Goal: Task Accomplishment & Management: Use online tool/utility

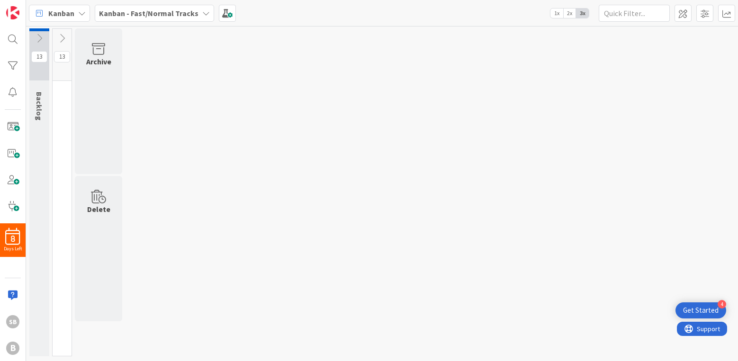
click at [63, 39] on icon at bounding box center [62, 38] width 10 height 10
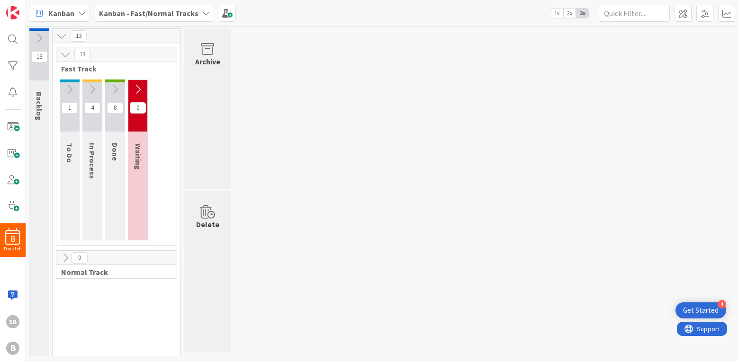
click at [140, 88] on icon at bounding box center [138, 89] width 10 height 10
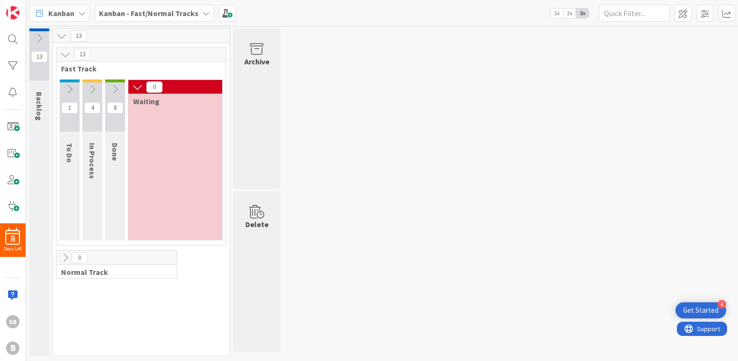
click at [116, 89] on icon at bounding box center [115, 89] width 10 height 10
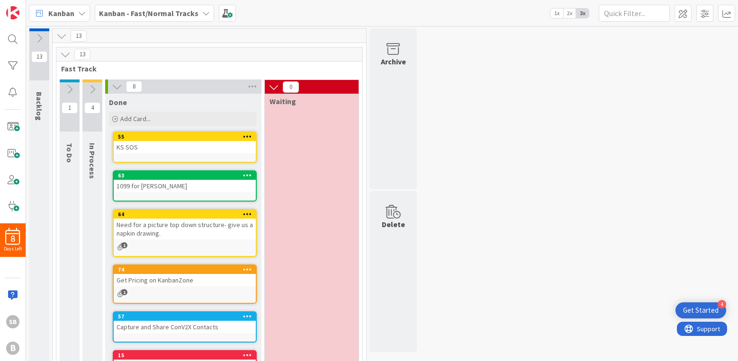
click at [94, 87] on icon at bounding box center [92, 89] width 10 height 10
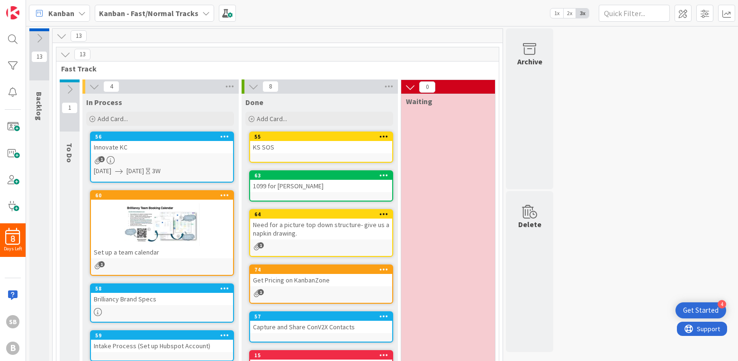
click at [66, 87] on icon at bounding box center [69, 89] width 10 height 10
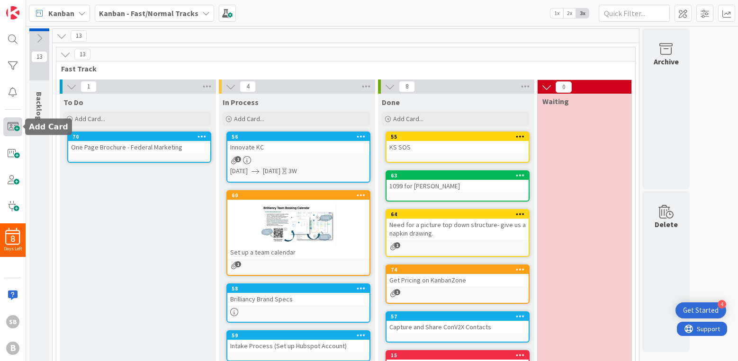
click at [16, 127] on span at bounding box center [12, 126] width 19 height 19
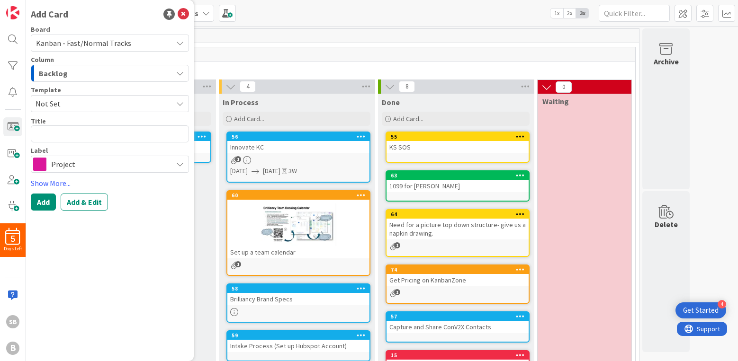
click at [66, 137] on textarea at bounding box center [110, 133] width 158 height 17
type textarea "x"
type textarea "H"
type textarea "x"
type textarea "He"
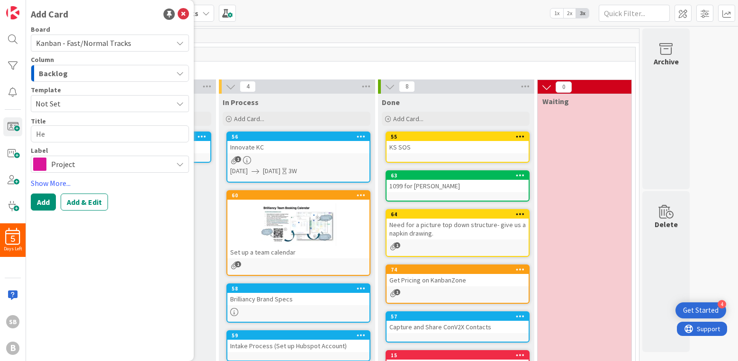
type textarea "x"
type textarea "Hea"
type textarea "x"
type textarea "Heal"
type textarea "x"
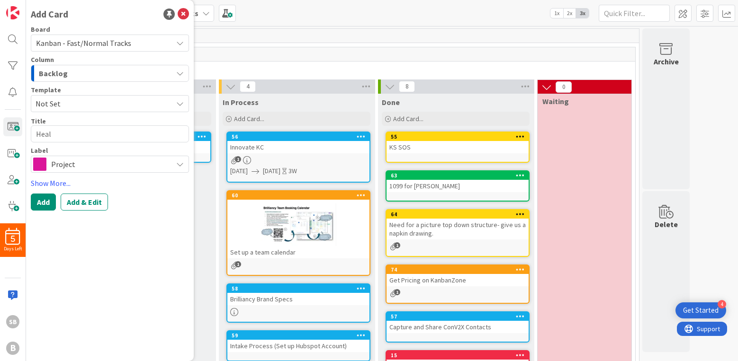
type textarea "Healt"
type textarea "x"
type textarea "Health"
type textarea "x"
type textarea "Healthc"
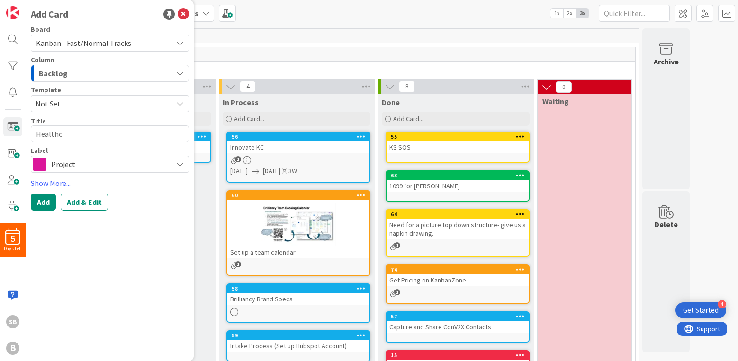
type textarea "x"
type textarea "Healthca"
type textarea "x"
type textarea "Healthcar"
type textarea "x"
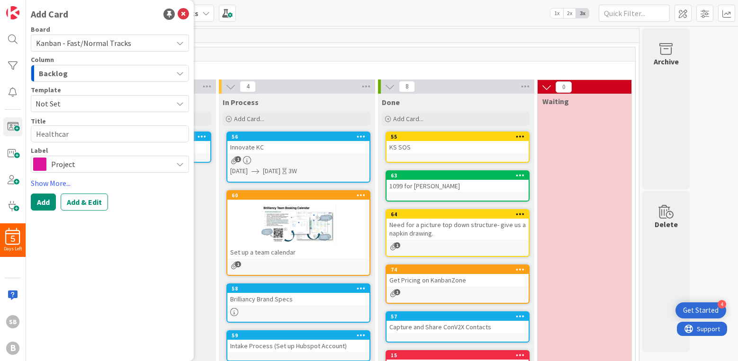
type textarea "Healthcare"
type textarea "x"
type textarea "Healthcare"
type textarea "x"
type textarea "Healthcare P"
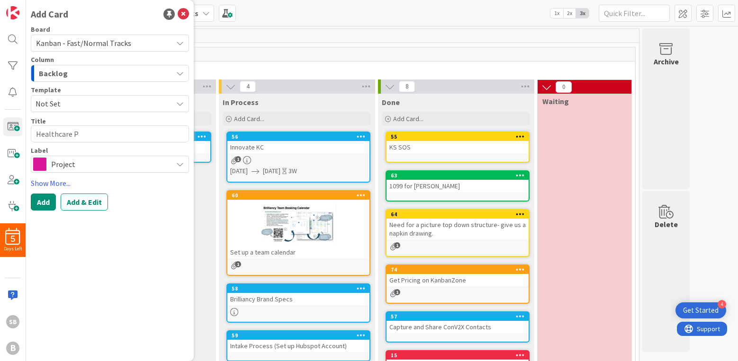
type textarea "x"
type textarea "Healthcare Pi"
type textarea "x"
type textarea "Healthcare Pit"
type textarea "x"
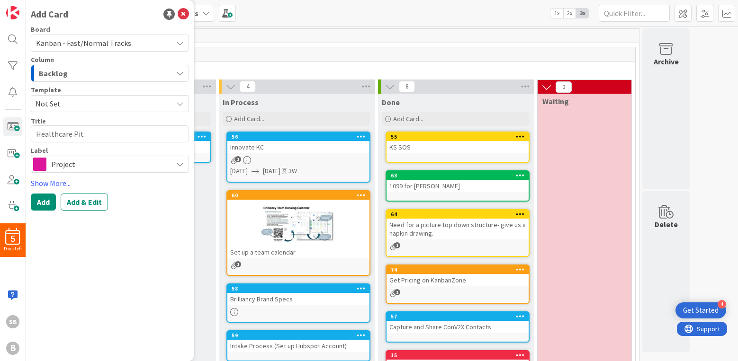
type textarea "Healthcare Pitc"
type textarea "x"
type textarea "Healthcare Pitch"
type textarea "x"
type textarea "Healthcare Pitch"
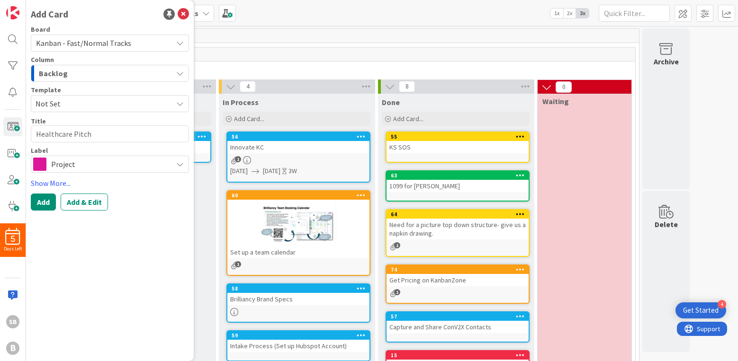
type textarea "x"
type textarea "Healthcare Pitch D"
type textarea "x"
type textarea "Healthcare Pitch De"
type textarea "x"
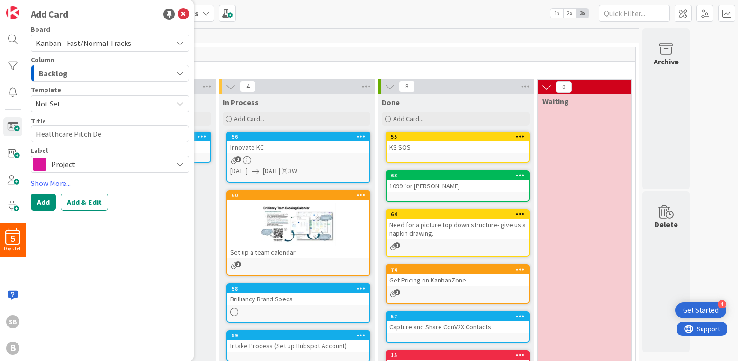
type textarea "Healthcare Pitch Dec"
type textarea "x"
type textarea "Healthcare Pitch Deck"
click at [76, 171] on div "Project" at bounding box center [110, 164] width 158 height 17
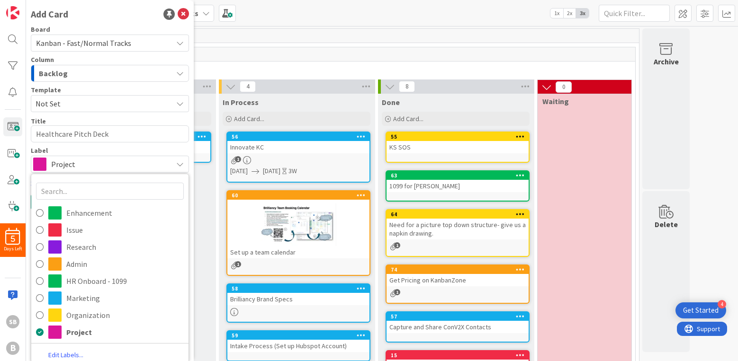
scroll to position [3, 0]
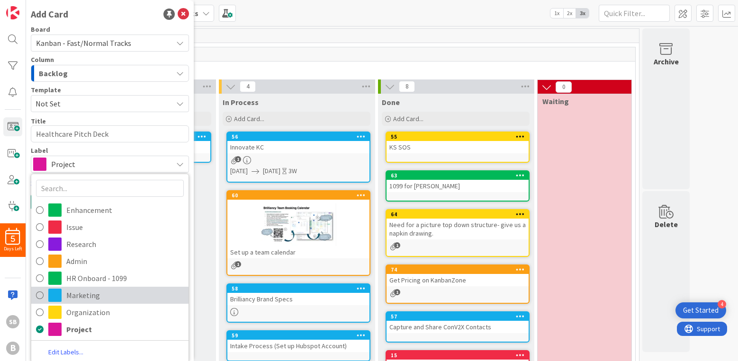
click at [81, 294] on span "Marketing" at bounding box center [124, 295] width 117 height 14
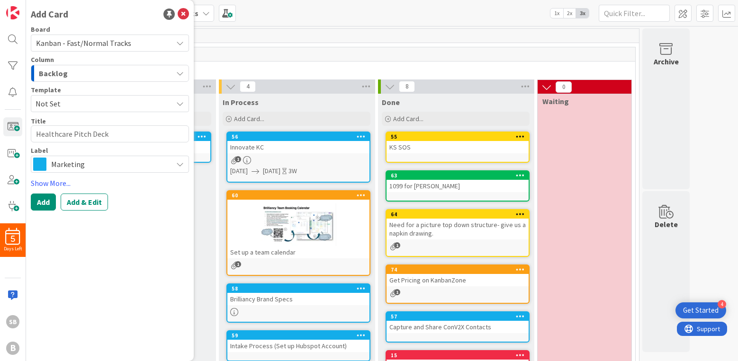
click at [98, 74] on div "Backlog" at bounding box center [104, 73] width 136 height 15
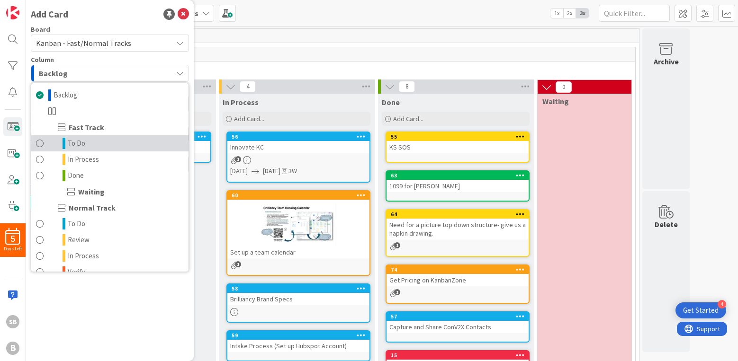
click at [98, 140] on link "To Do" at bounding box center [109, 143] width 157 height 16
type textarea "x"
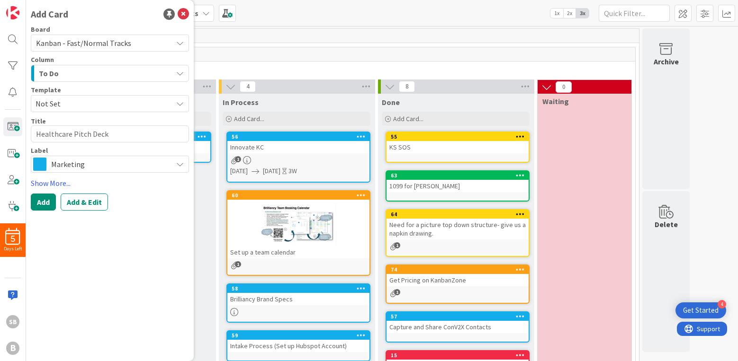
click at [82, 111] on span "Not Set" at bounding box center [110, 103] width 158 height 17
click at [79, 101] on span "Not Set" at bounding box center [101, 104] width 130 height 12
click at [84, 205] on button "Add & Edit" at bounding box center [84, 202] width 47 height 17
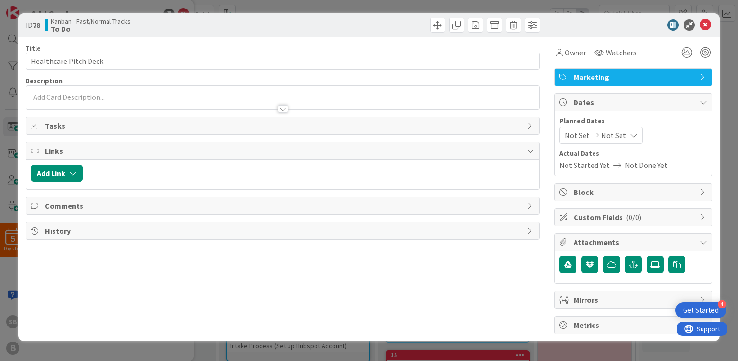
click at [74, 98] on div at bounding box center [282, 98] width 513 height 24
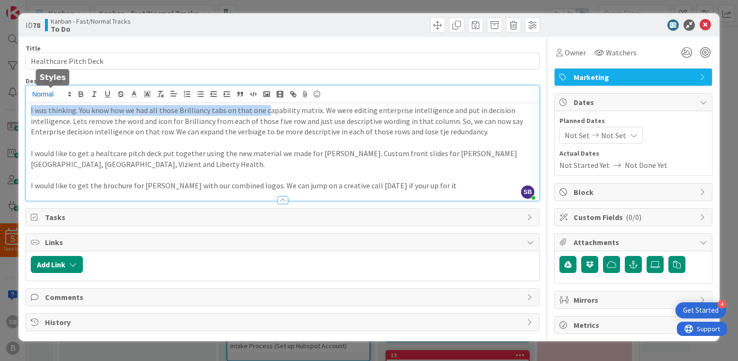
drag, startPoint x: 263, startPoint y: 109, endPoint x: 30, endPoint y: 98, distance: 233.6
click at [30, 98] on div "SB [PERSON_NAME] just joined I was thinking. You know how we had all those Bril…" at bounding box center [282, 143] width 513 height 115
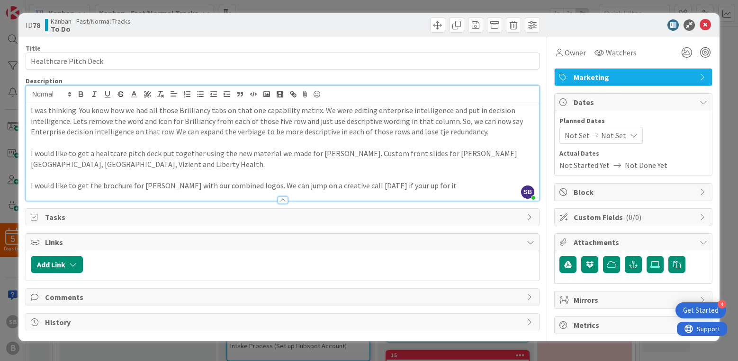
click at [314, 112] on p "I was thinking. You know how we had all those Brilliancy tabs on that one capab…" at bounding box center [282, 121] width 503 height 32
drag, startPoint x: 317, startPoint y: 110, endPoint x: 261, endPoint y: 109, distance: 56.4
click at [261, 109] on p "I was thinking. You know how we had all those Brilliancy tabs on that one capab…" at bounding box center [282, 121] width 503 height 32
copy p "capability matrix."
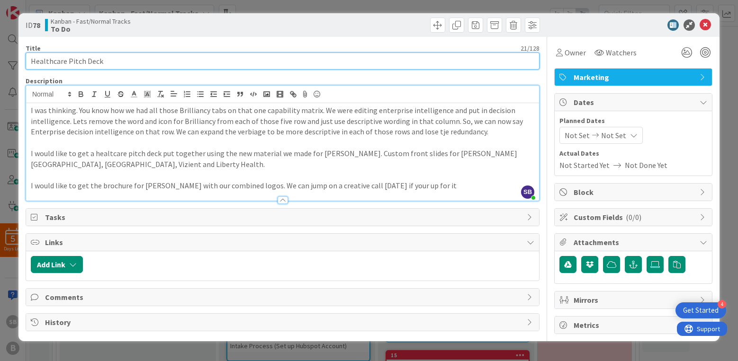
click at [32, 62] on input "Healthcare Pitch Deck" at bounding box center [283, 61] width 514 height 17
paste input "capability matrix."
type input "capability matrix/Healthcare Pitch Deck"
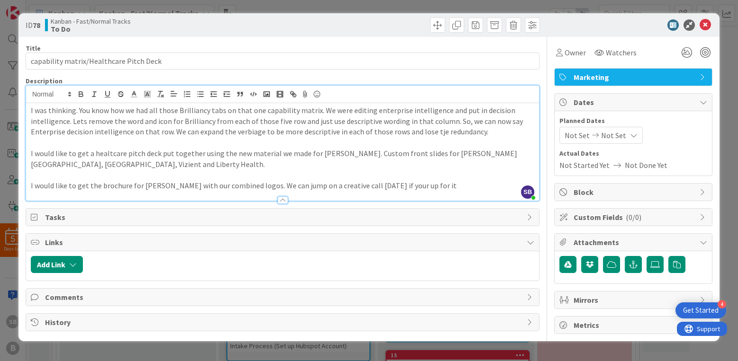
click at [588, 22] on div at bounding box center [628, 24] width 168 height 11
click at [707, 26] on icon at bounding box center [704, 24] width 11 height 11
